Goal: Entertainment & Leisure: Consume media (video, audio)

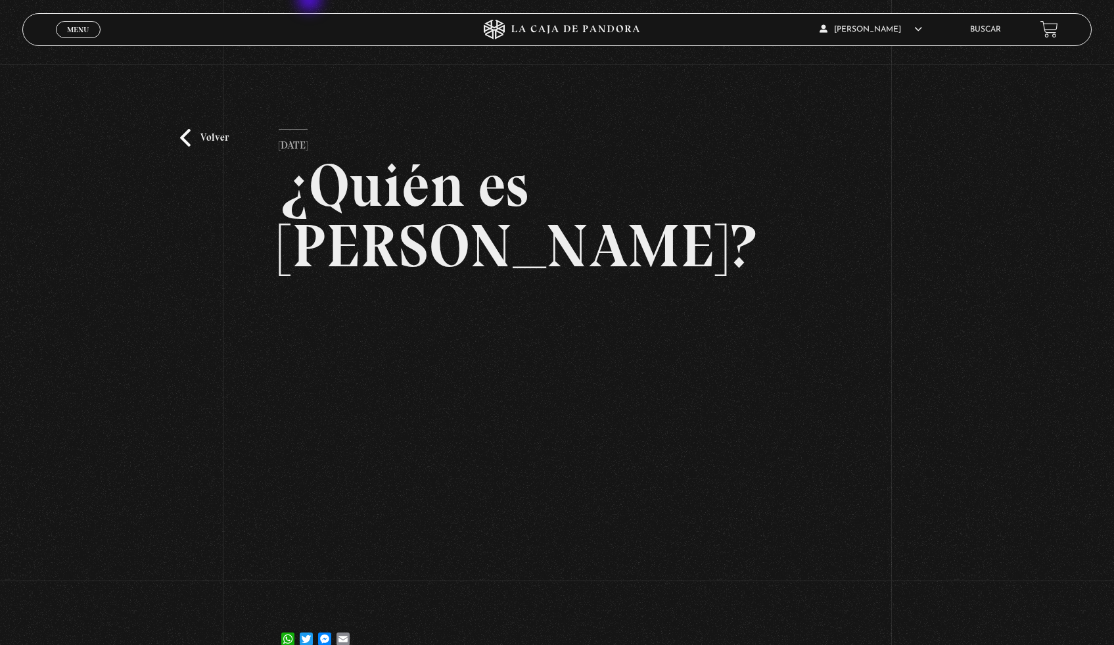
scroll to position [116, 0]
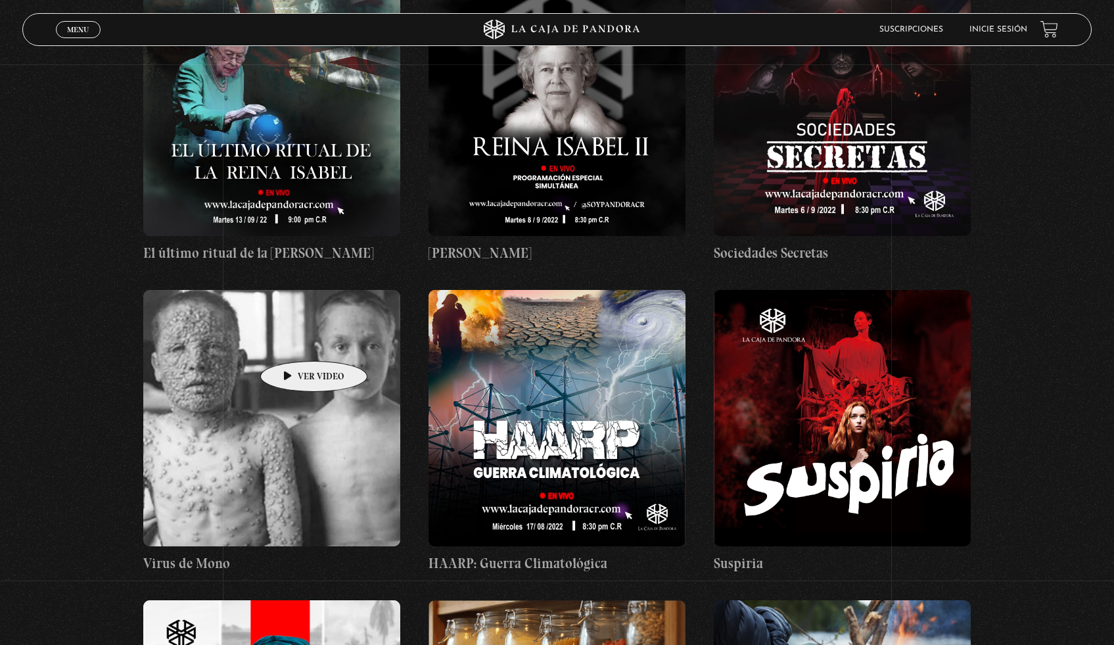
scroll to position [26046, 0]
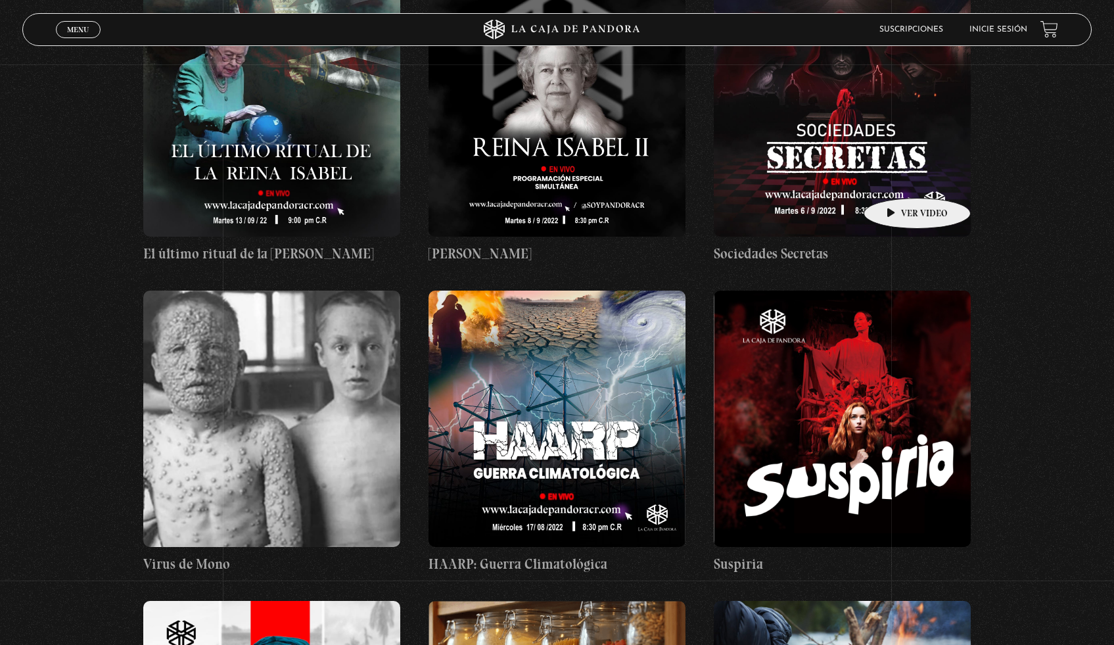
click at [897, 178] on figure at bounding box center [842, 108] width 257 height 256
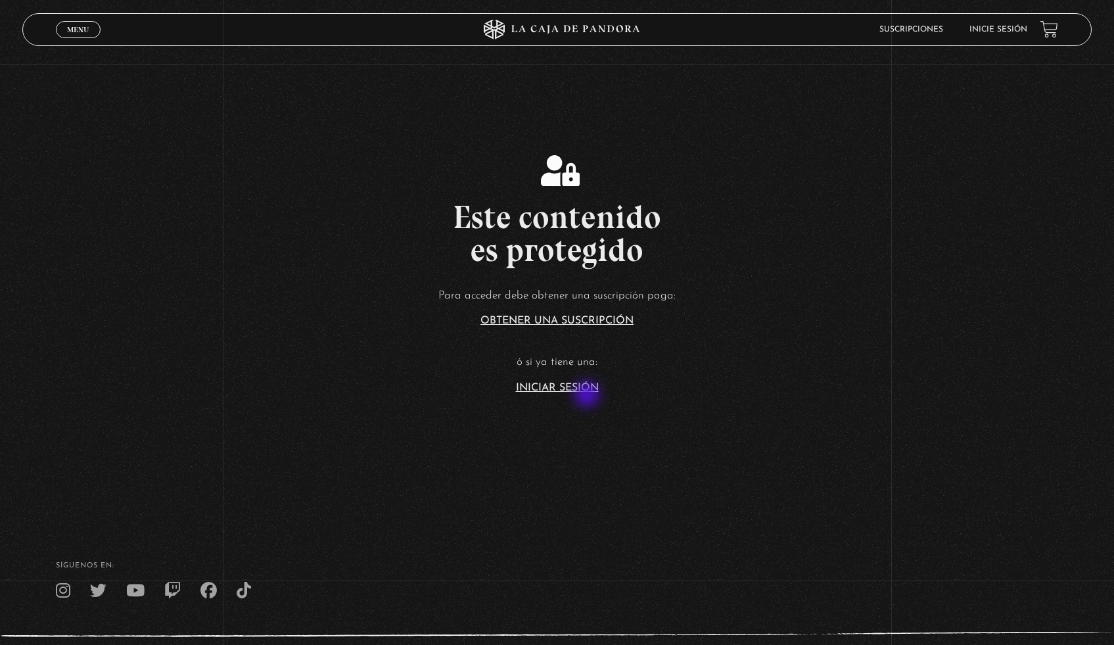
click at [584, 390] on link "Iniciar Sesión" at bounding box center [557, 388] width 83 height 11
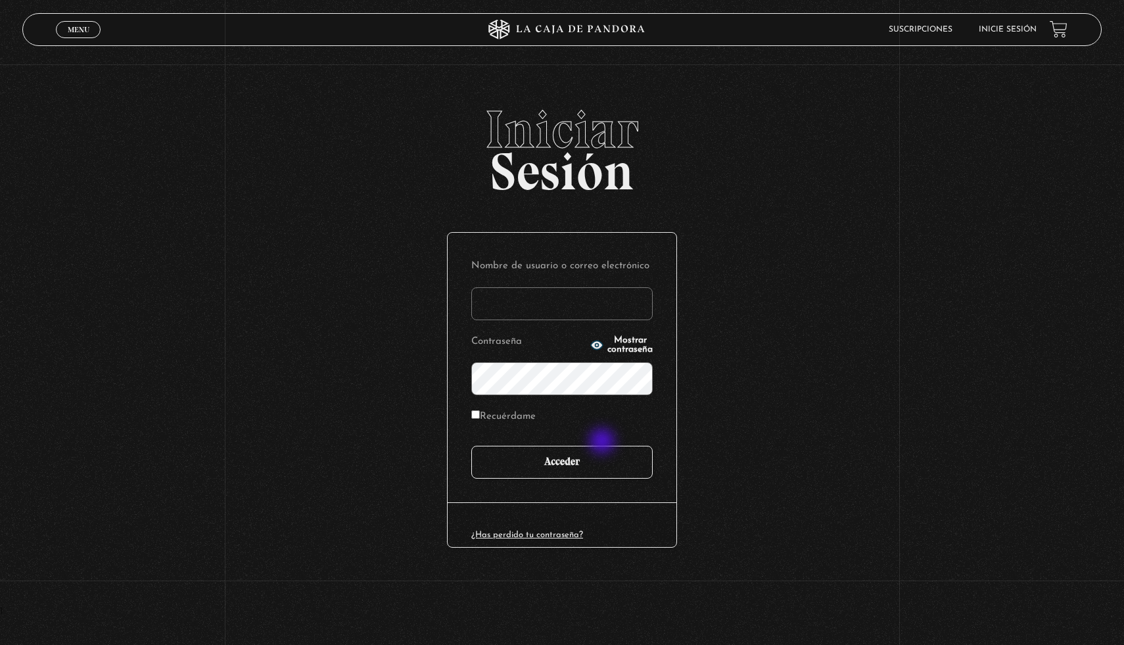
type input "megan"
click at [586, 463] on input "Acceder" at bounding box center [561, 462] width 181 height 33
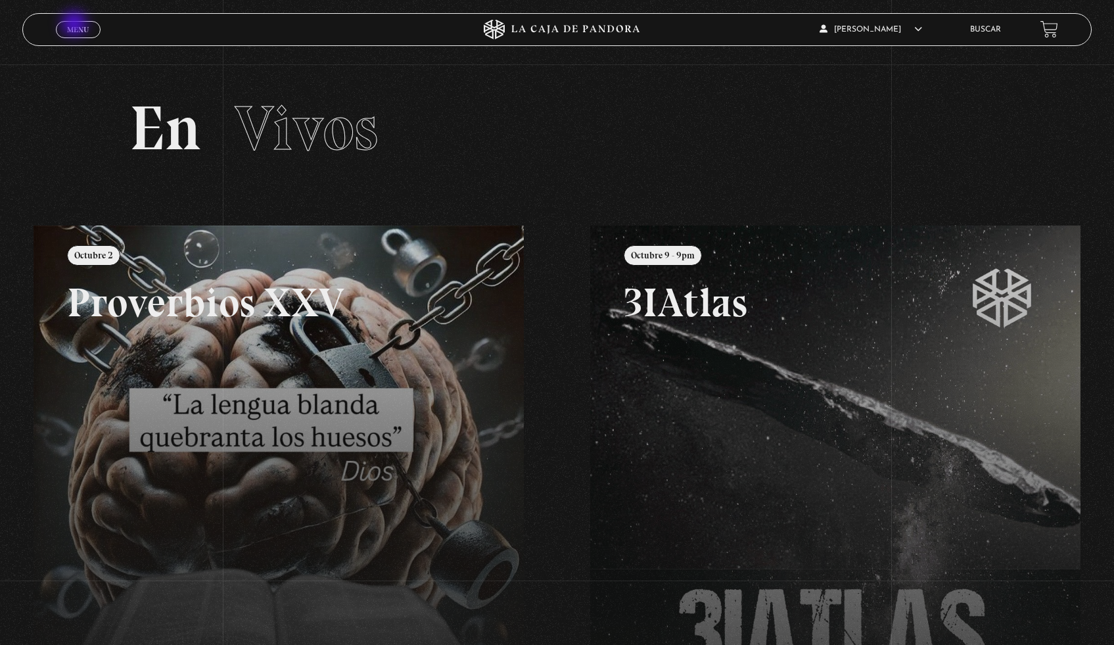
click at [76, 26] on span "Menu" at bounding box center [78, 30] width 22 height 8
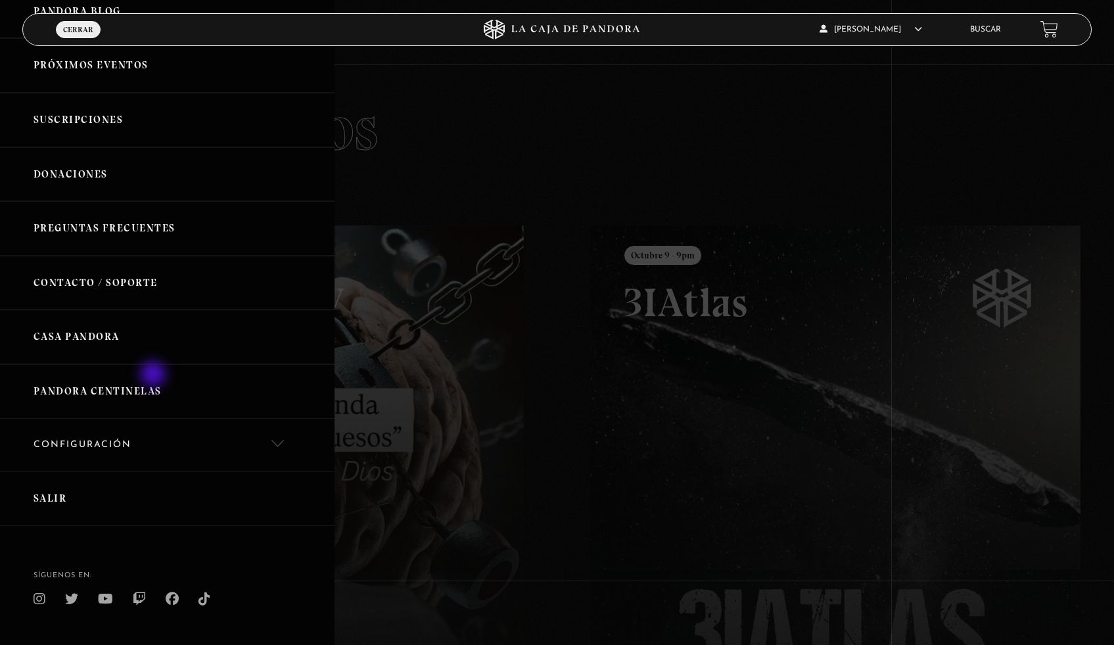
scroll to position [262, 0]
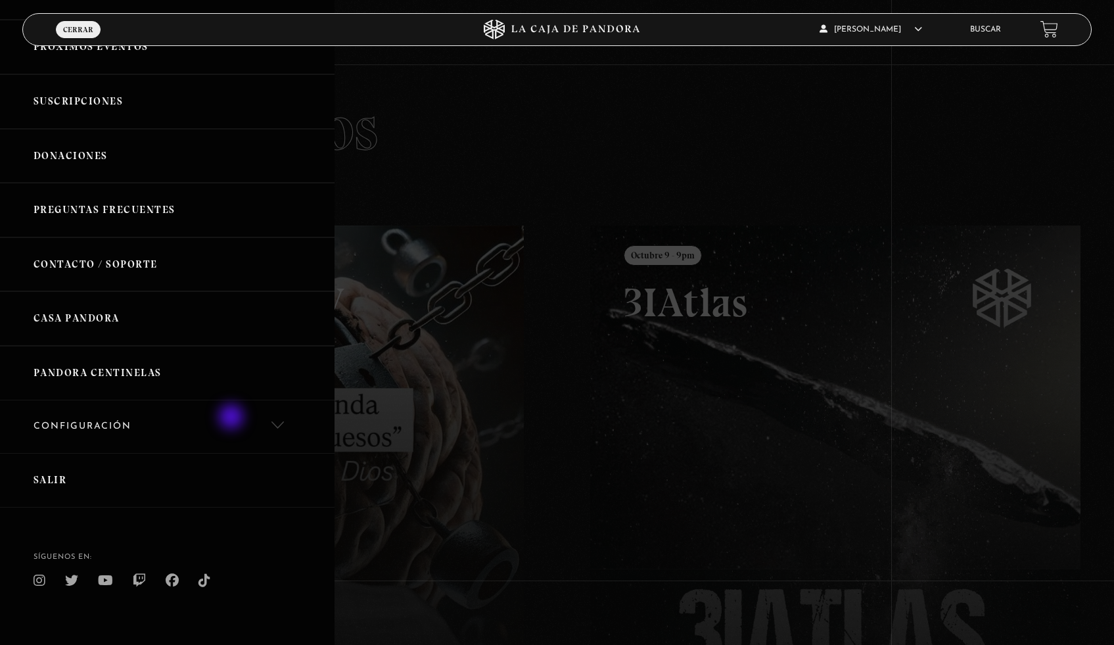
click at [233, 418] on link "Configuración" at bounding box center [167, 426] width 335 height 53
click at [121, 458] on link "Mi Cuenta" at bounding box center [167, 473] width 335 height 40
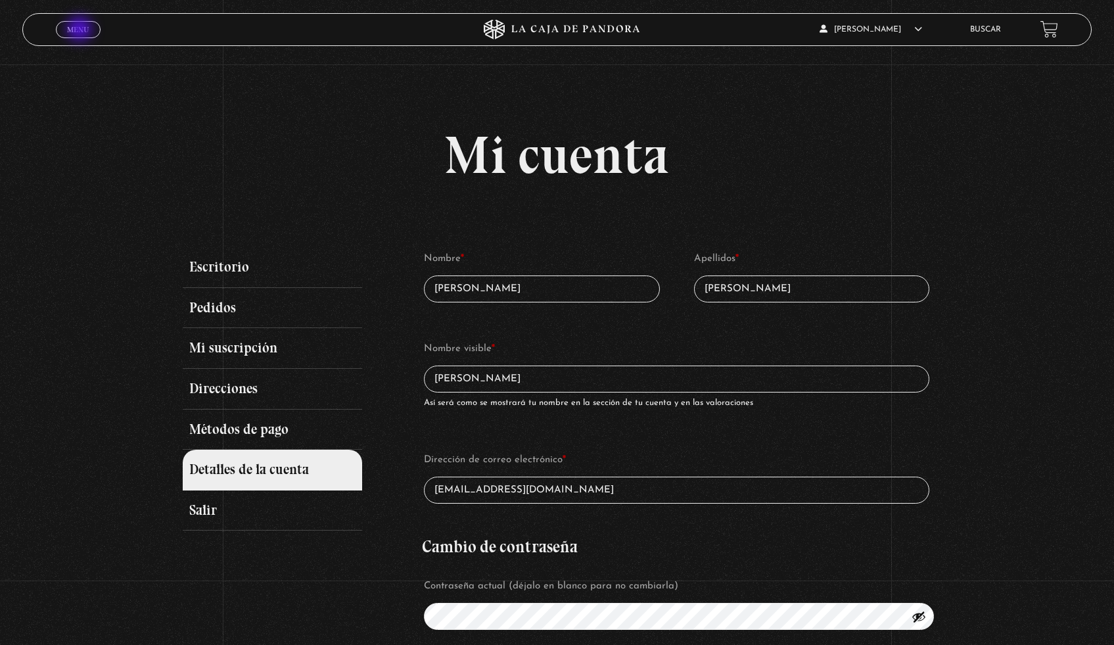
click at [81, 30] on span "Menu" at bounding box center [78, 30] width 22 height 8
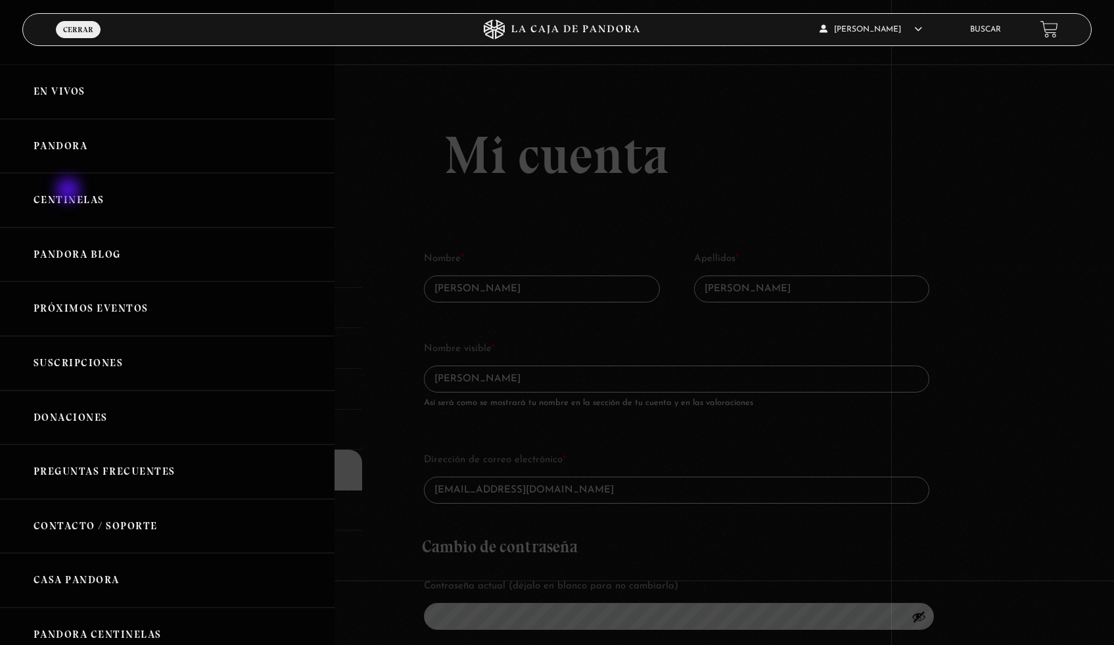
click at [70, 191] on link "Centinelas" at bounding box center [167, 200] width 335 height 55
click at [67, 143] on link "Pandora" at bounding box center [167, 146] width 335 height 55
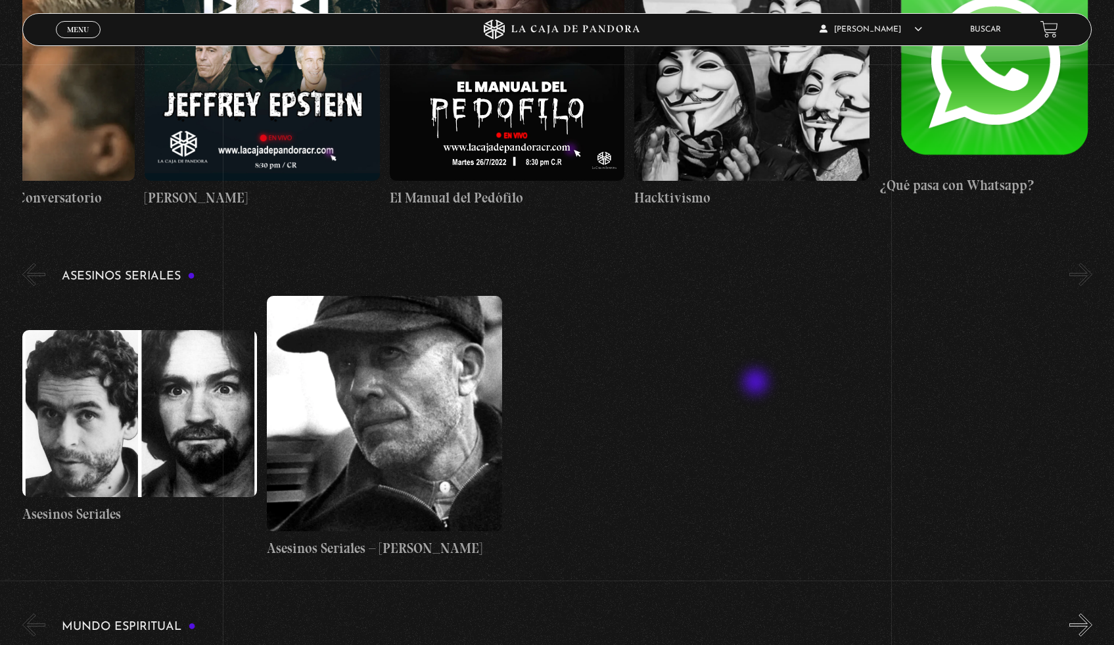
scroll to position [3732, 0]
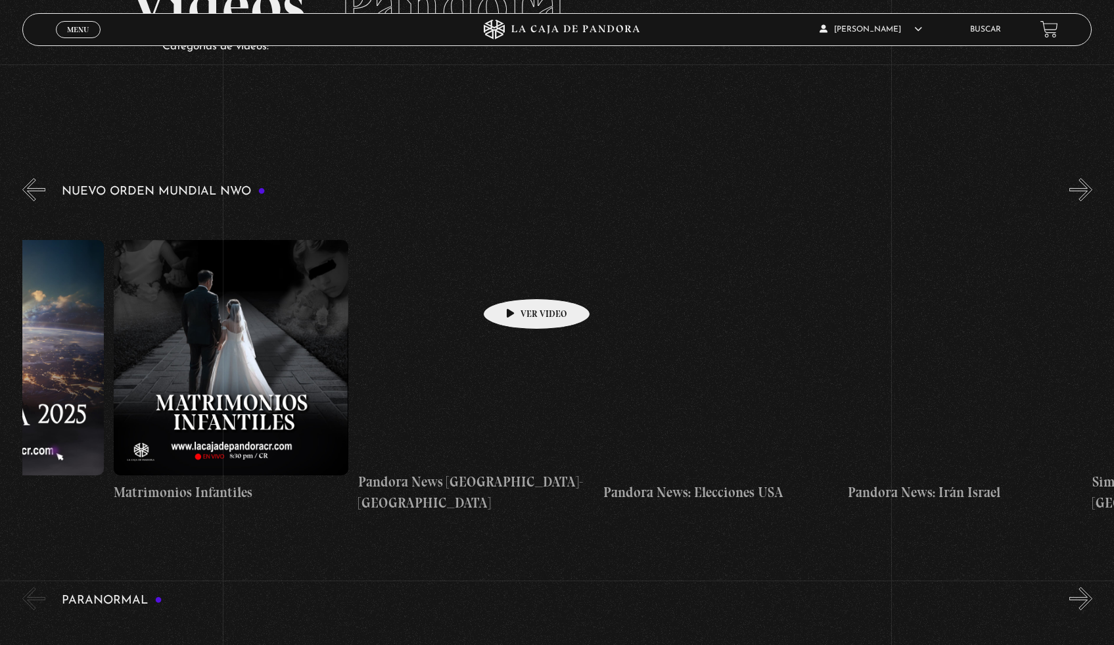
scroll to position [0, 2609]
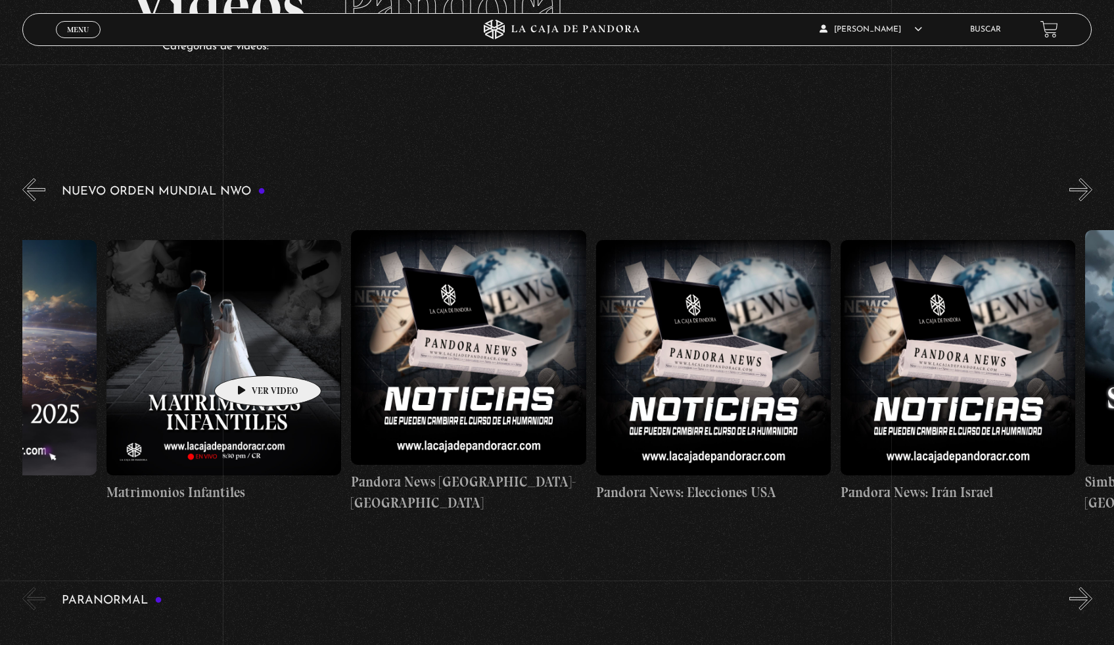
click at [247, 356] on figure at bounding box center [223, 357] width 235 height 235
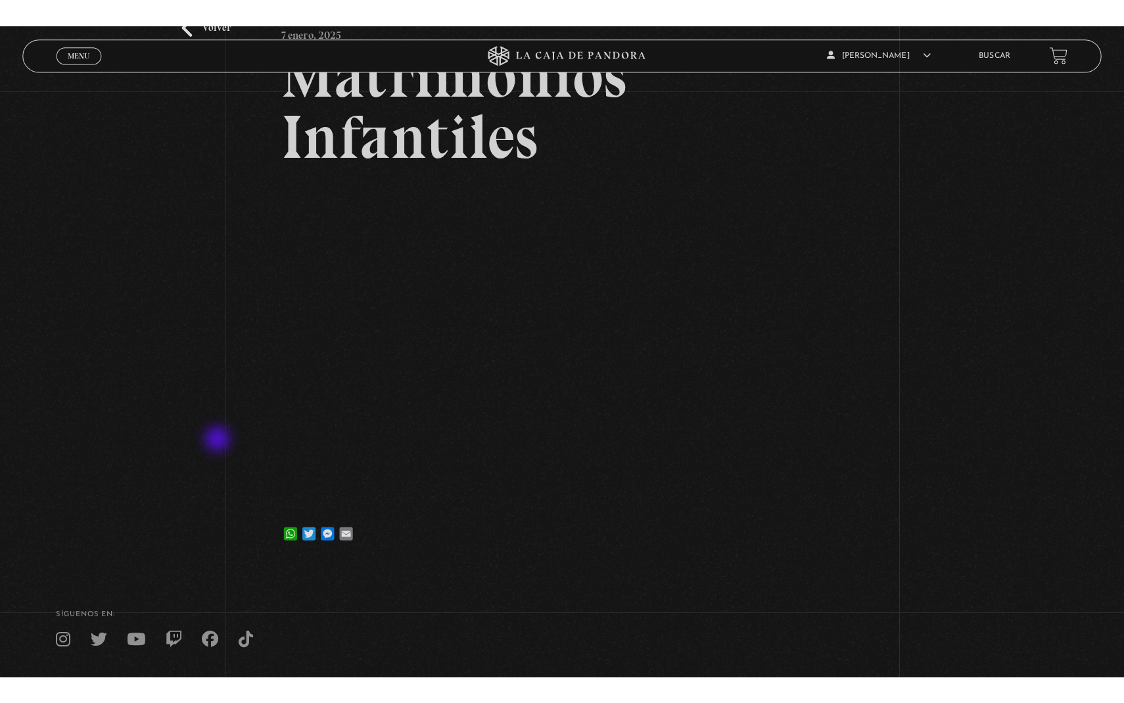
scroll to position [137, 0]
